Goal: Register for event/course

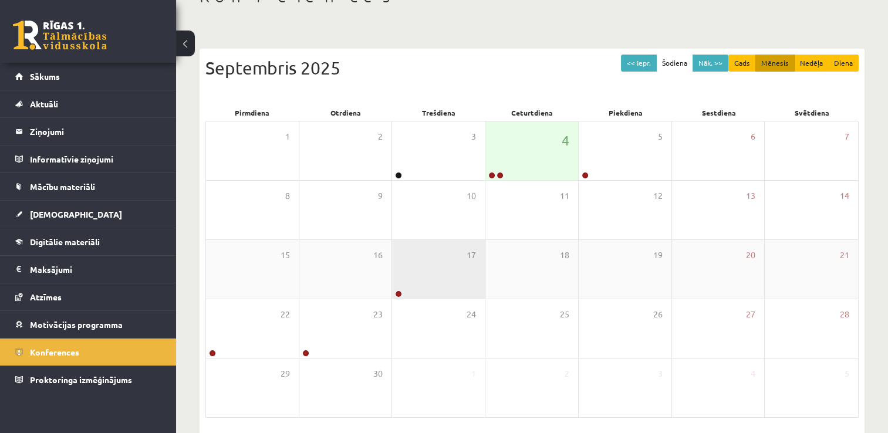
scroll to position [83, 0]
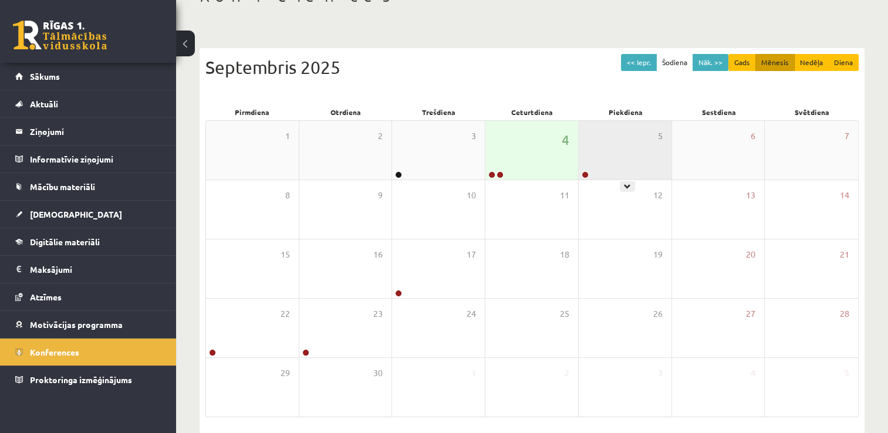
click at [634, 177] on div "5" at bounding box center [625, 150] width 93 height 59
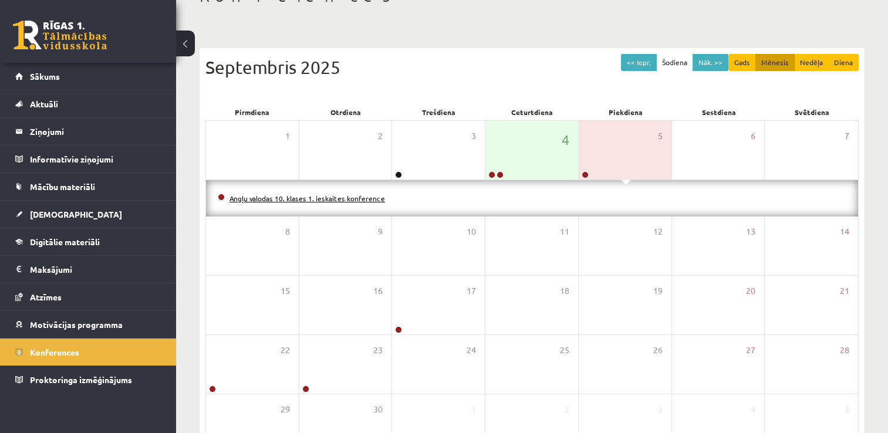
click at [362, 195] on link "Angļu valodas 10. klases 1. ieskaites konference" at bounding box center [306, 198] width 155 height 9
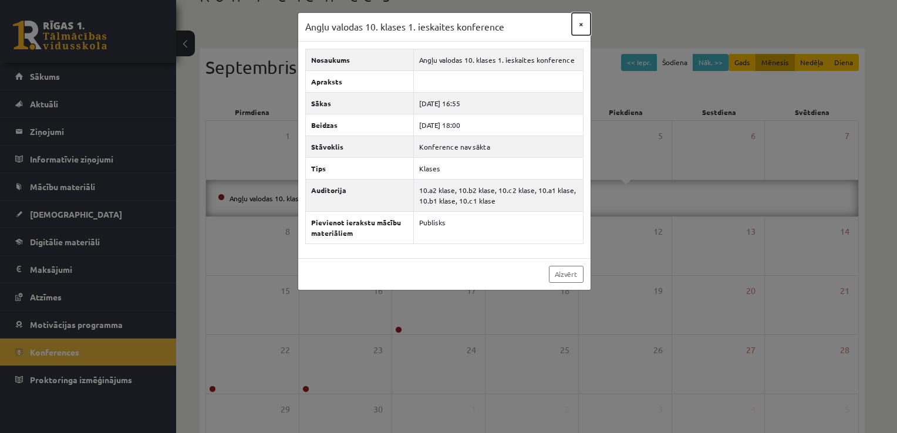
click at [583, 21] on button "×" at bounding box center [581, 24] width 19 height 22
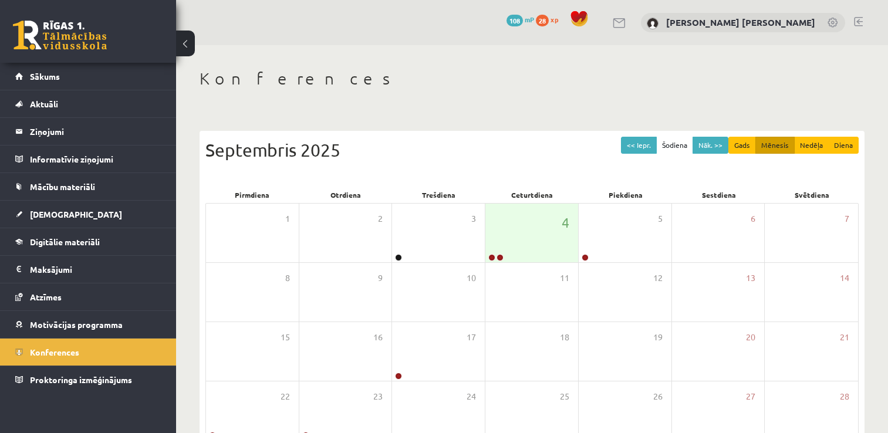
scroll to position [82, 0]
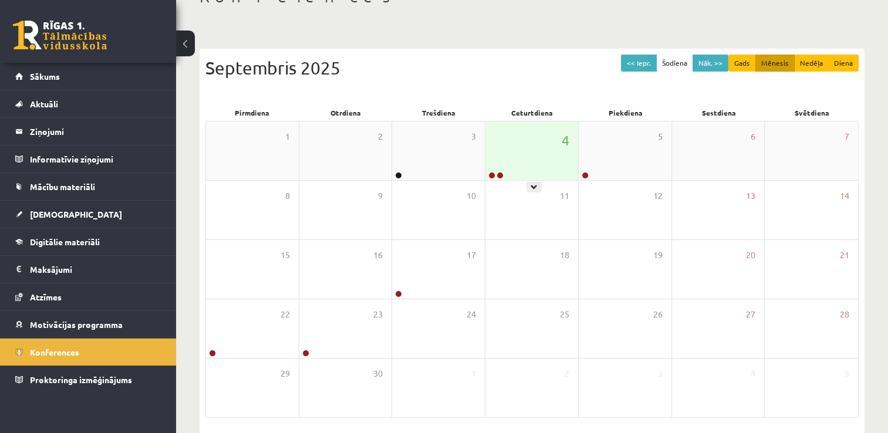
click at [506, 151] on div "4" at bounding box center [531, 150] width 93 height 59
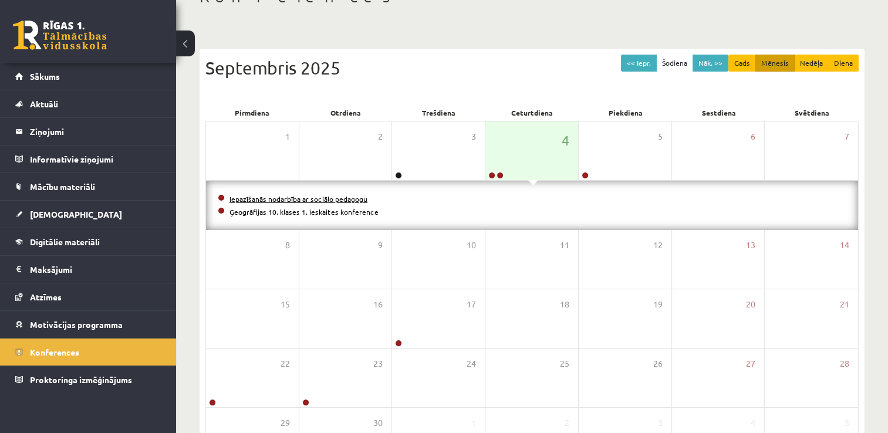
click at [266, 197] on link "Iepazīšanās nodarbība ar sociālo pedagogu" at bounding box center [298, 198] width 138 height 9
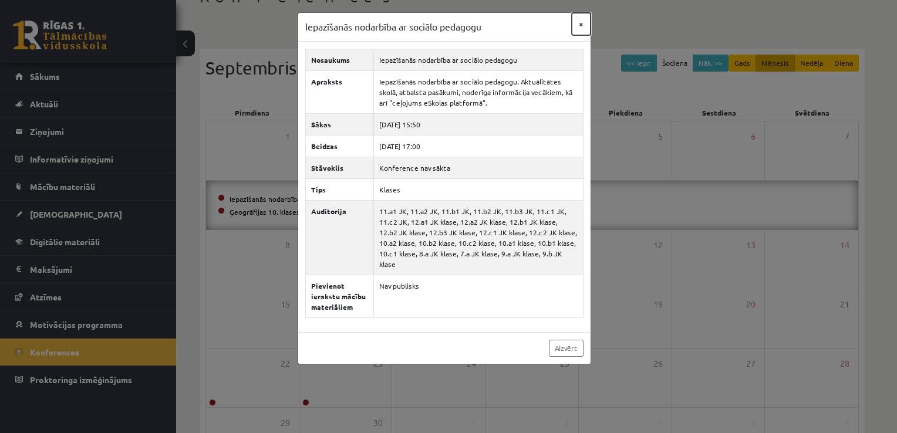
click at [579, 25] on button "×" at bounding box center [581, 24] width 19 height 22
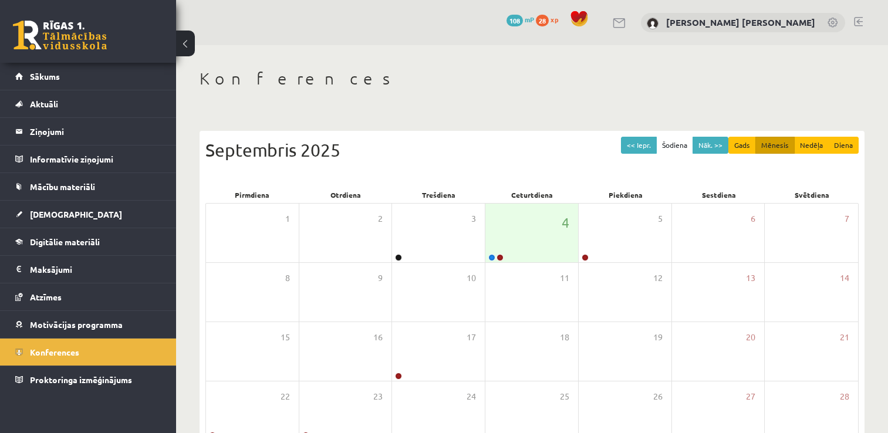
scroll to position [82, 0]
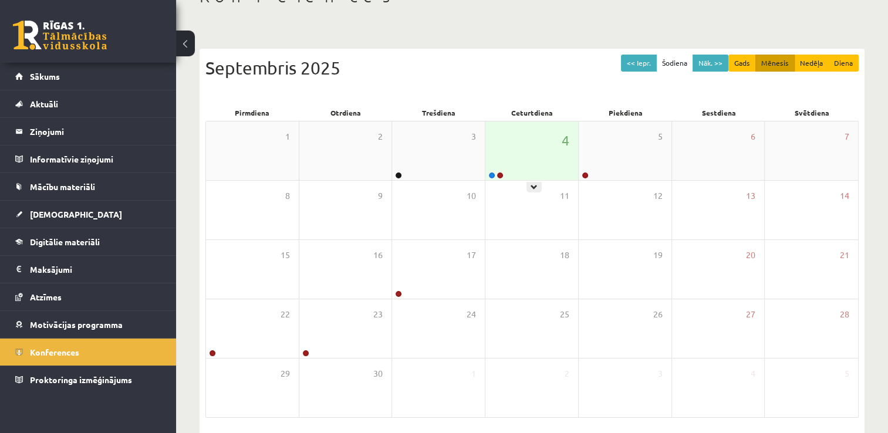
click at [530, 151] on div "4" at bounding box center [531, 150] width 93 height 59
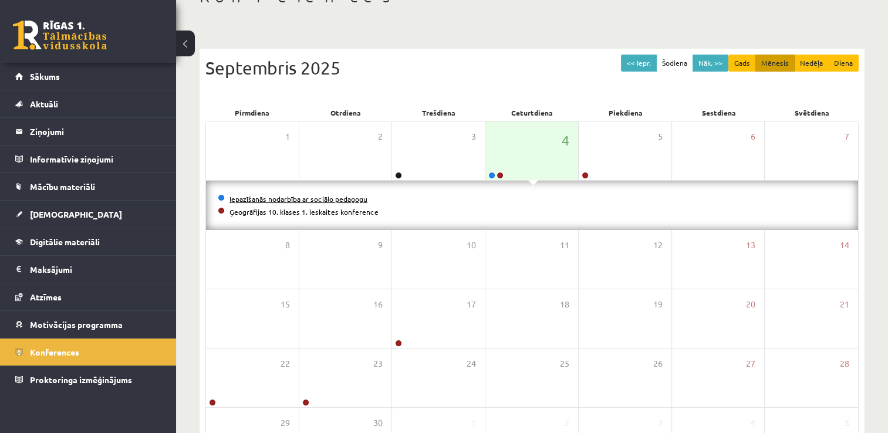
click at [346, 198] on link "Iepazīšanās nodarbība ar sociālo pedagogu" at bounding box center [298, 198] width 138 height 9
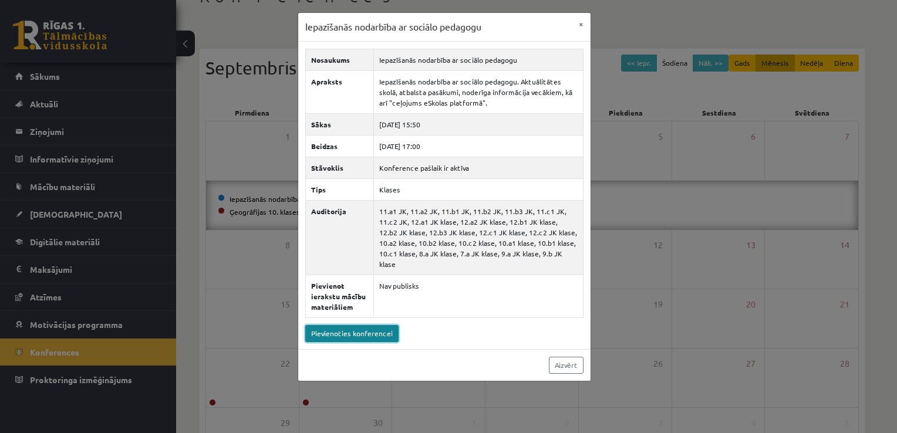
click at [376, 325] on link "Pievienoties konferencei" at bounding box center [351, 333] width 93 height 17
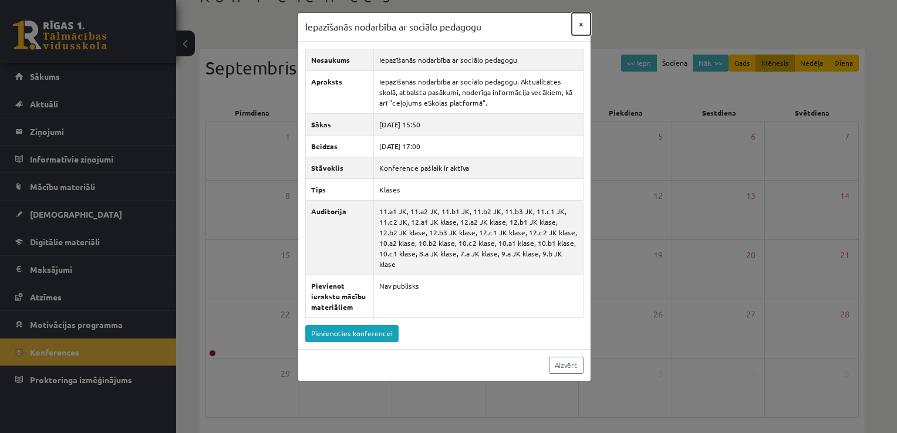
click at [584, 26] on button "×" at bounding box center [581, 24] width 19 height 22
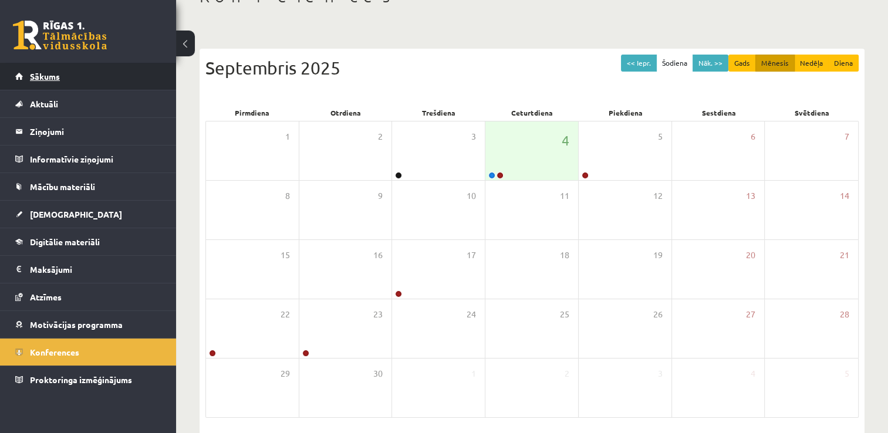
click at [55, 70] on link "Sākums" at bounding box center [88, 76] width 146 height 27
